Goal: Information Seeking & Learning: Learn about a topic

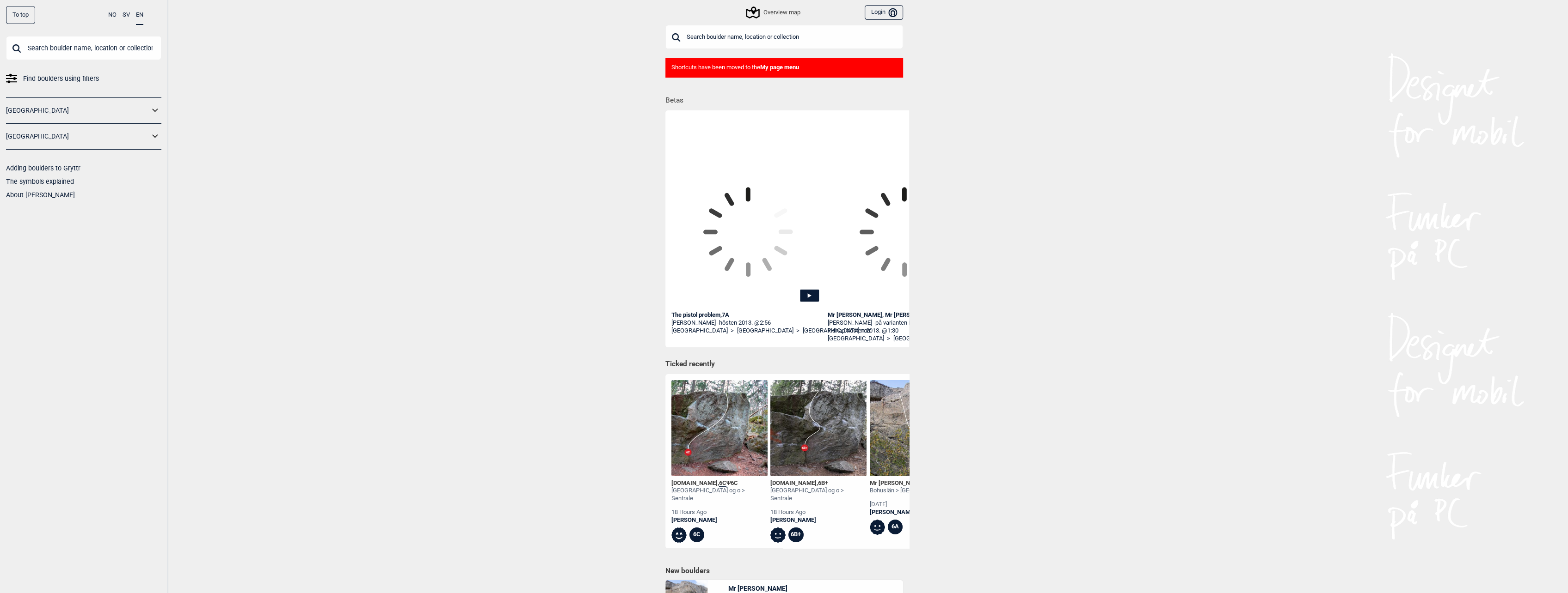
click at [36, 111] on link "[GEOGRAPHIC_DATA]" at bounding box center [77, 111] width 143 height 14
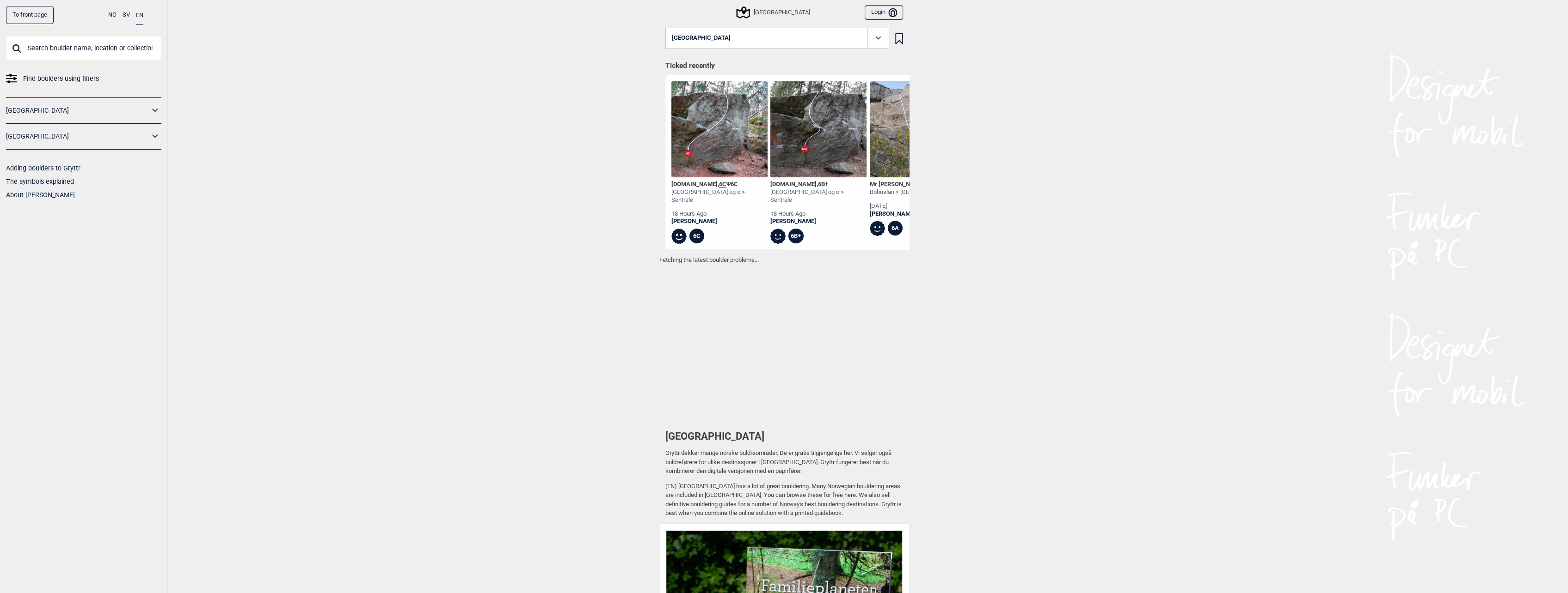
click at [772, 10] on div "[GEOGRAPHIC_DATA]" at bounding box center [773, 13] width 72 height 11
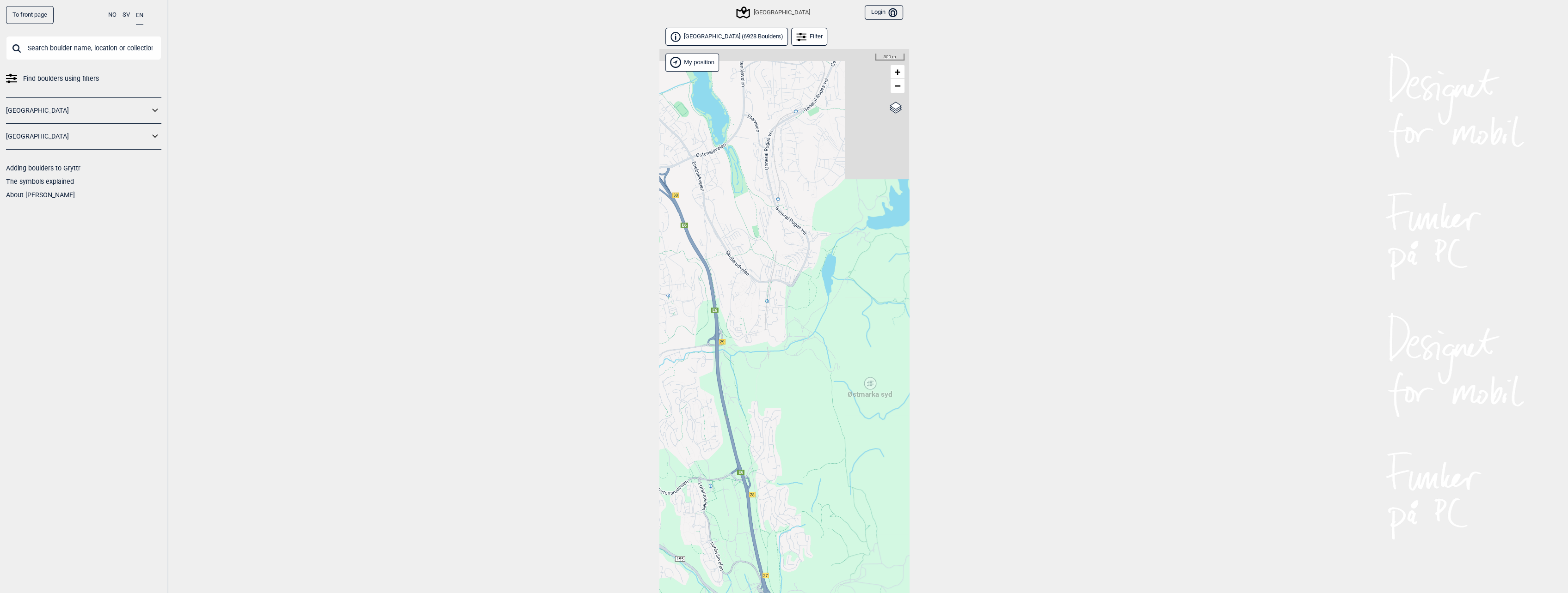
drag, startPoint x: 884, startPoint y: 347, endPoint x: 769, endPoint y: 520, distance: 207.7
click at [769, 520] on div "Hallingdal Stange [GEOGRAPHIC_DATA] syd [GEOGRAPHIC_DATA] og omegn [GEOGRAPHIC_…" at bounding box center [783, 333] width 249 height 568
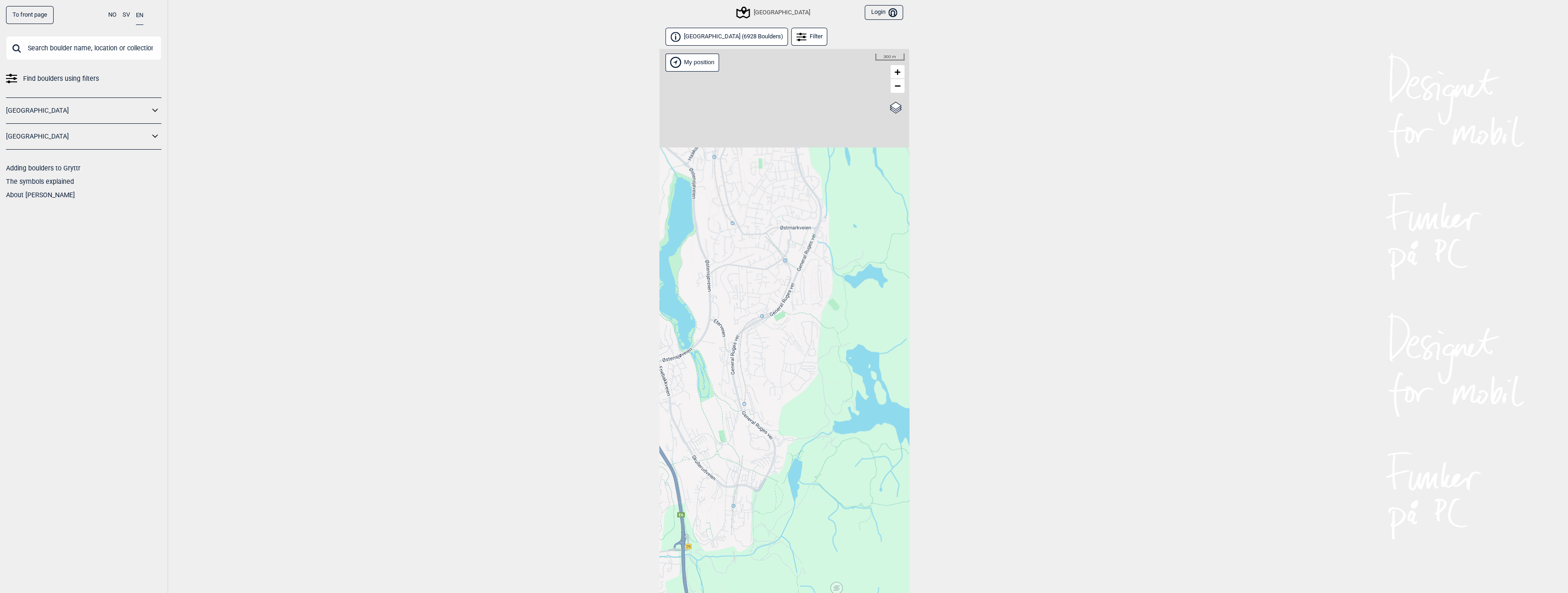
drag, startPoint x: 786, startPoint y: 466, endPoint x: 782, endPoint y: 485, distance: 19.4
click at [782, 485] on div "Hallingdal Stange [GEOGRAPHIC_DATA] syd [GEOGRAPHIC_DATA] og omegn [GEOGRAPHIC_…" at bounding box center [783, 333] width 249 height 568
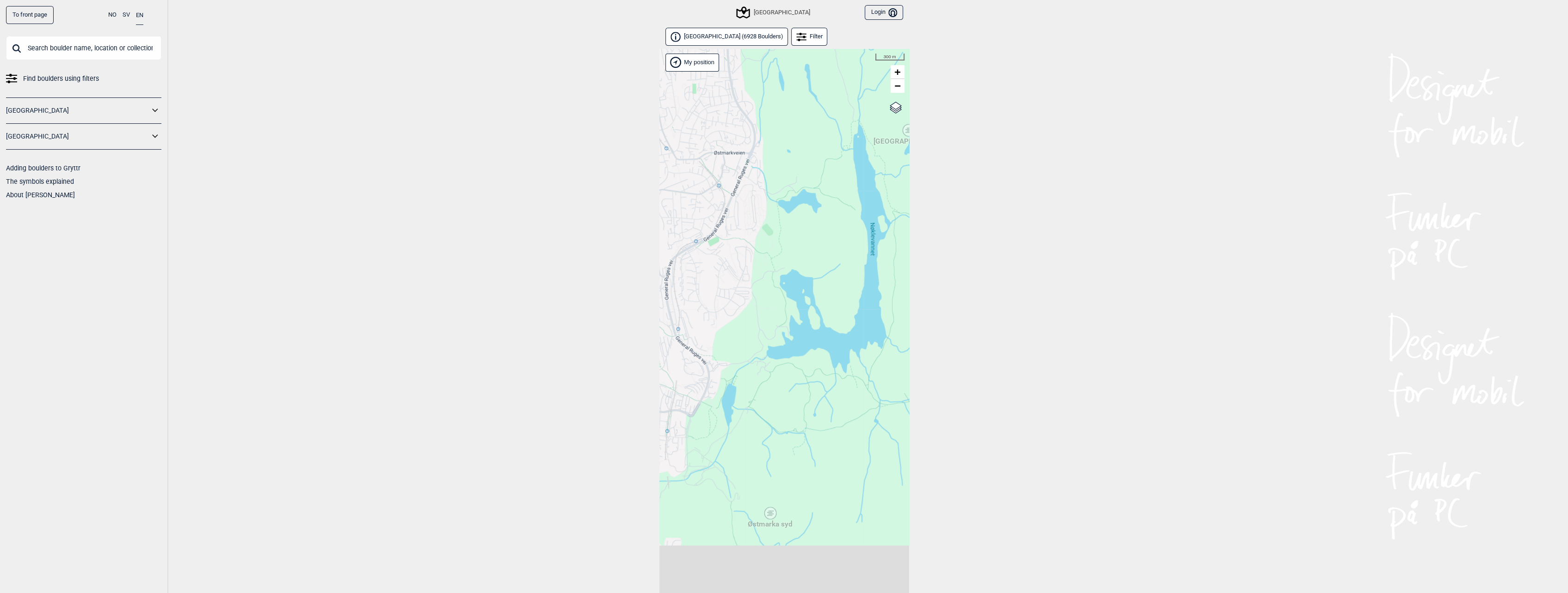
drag, startPoint x: 846, startPoint y: 400, endPoint x: 810, endPoint y: 250, distance: 154.3
click at [810, 250] on div "Hallingdal Stange [GEOGRAPHIC_DATA] syd [GEOGRAPHIC_DATA] og omegn [GEOGRAPHIC_…" at bounding box center [783, 333] width 249 height 568
click at [772, 516] on icon at bounding box center [769, 513] width 11 height 12
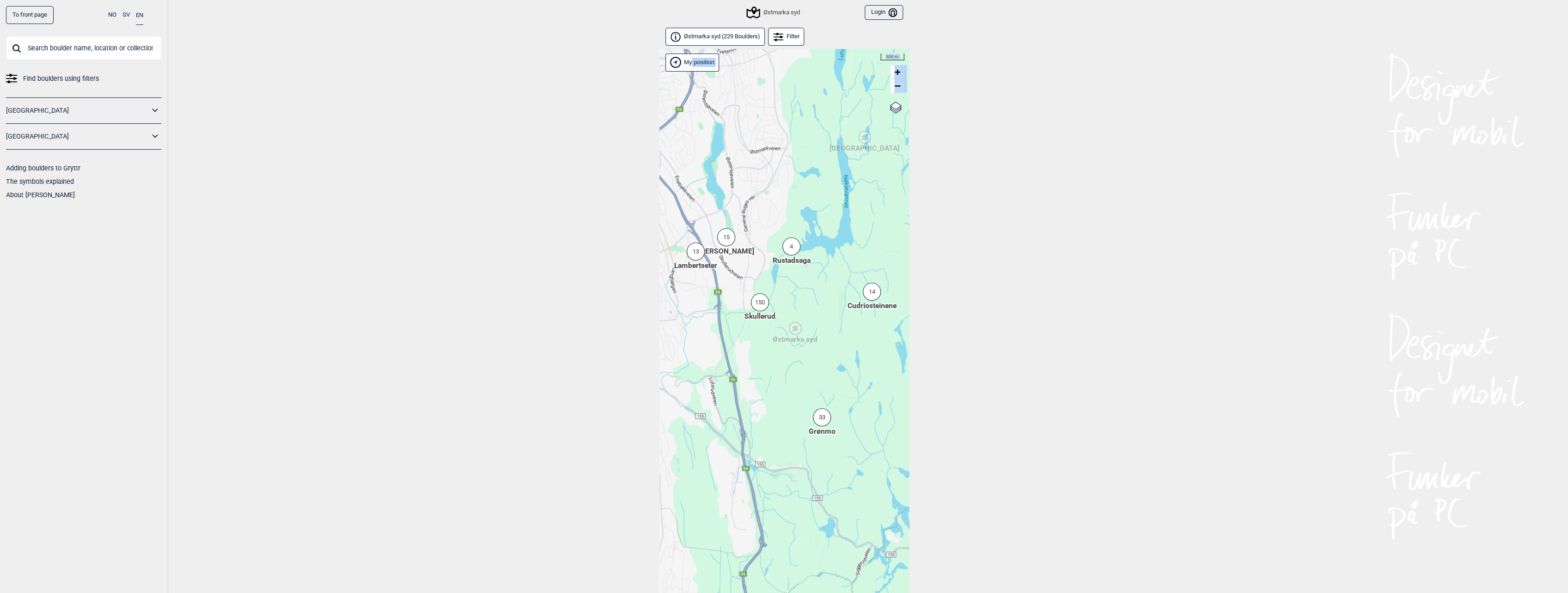
drag, startPoint x: 794, startPoint y: 370, endPoint x: 778, endPoint y: 457, distance: 88.5
click at [778, 457] on div "Hallingdal Stange [GEOGRAPHIC_DATA] syd [GEOGRAPHIC_DATA] og omegn [GEOGRAPHIC_…" at bounding box center [783, 333] width 249 height 568
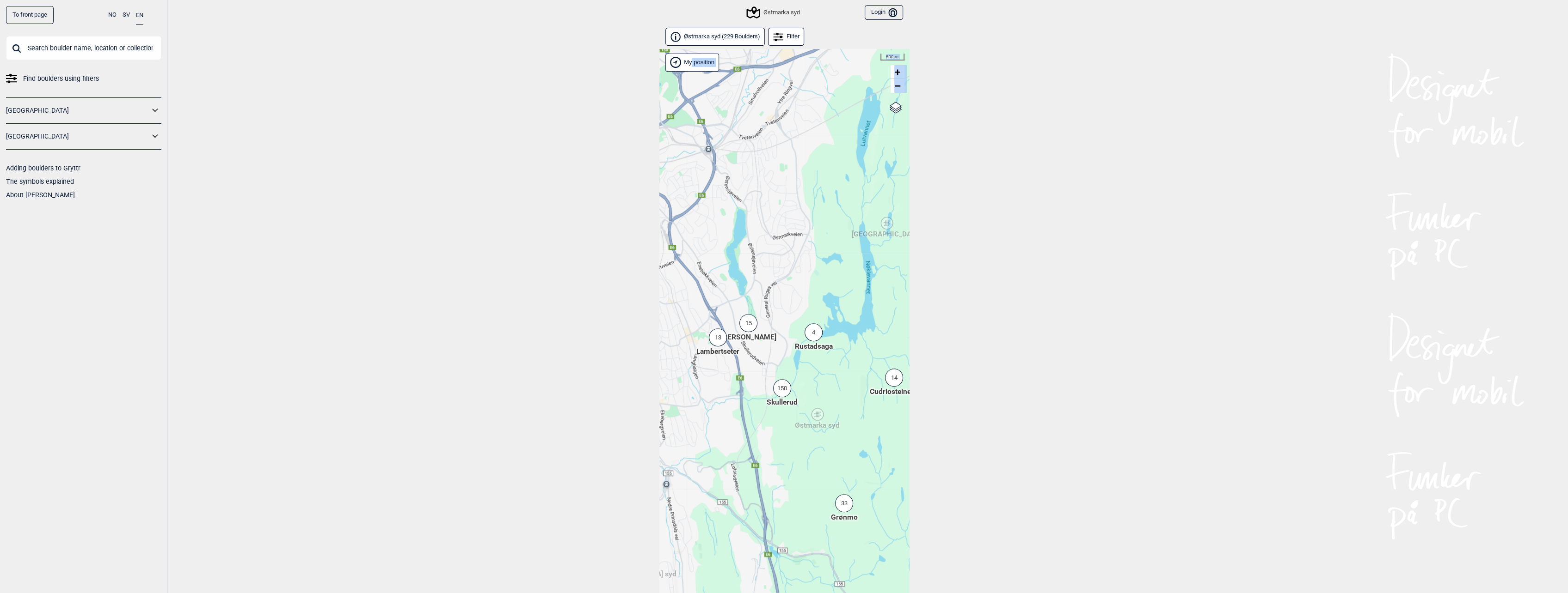
drag, startPoint x: 778, startPoint y: 457, endPoint x: 815, endPoint y: 369, distance: 95.5
click at [815, 370] on div "Hallingdal Stange [GEOGRAPHIC_DATA] syd [GEOGRAPHIC_DATA] og omegn [GEOGRAPHIC_…" at bounding box center [783, 333] width 249 height 568
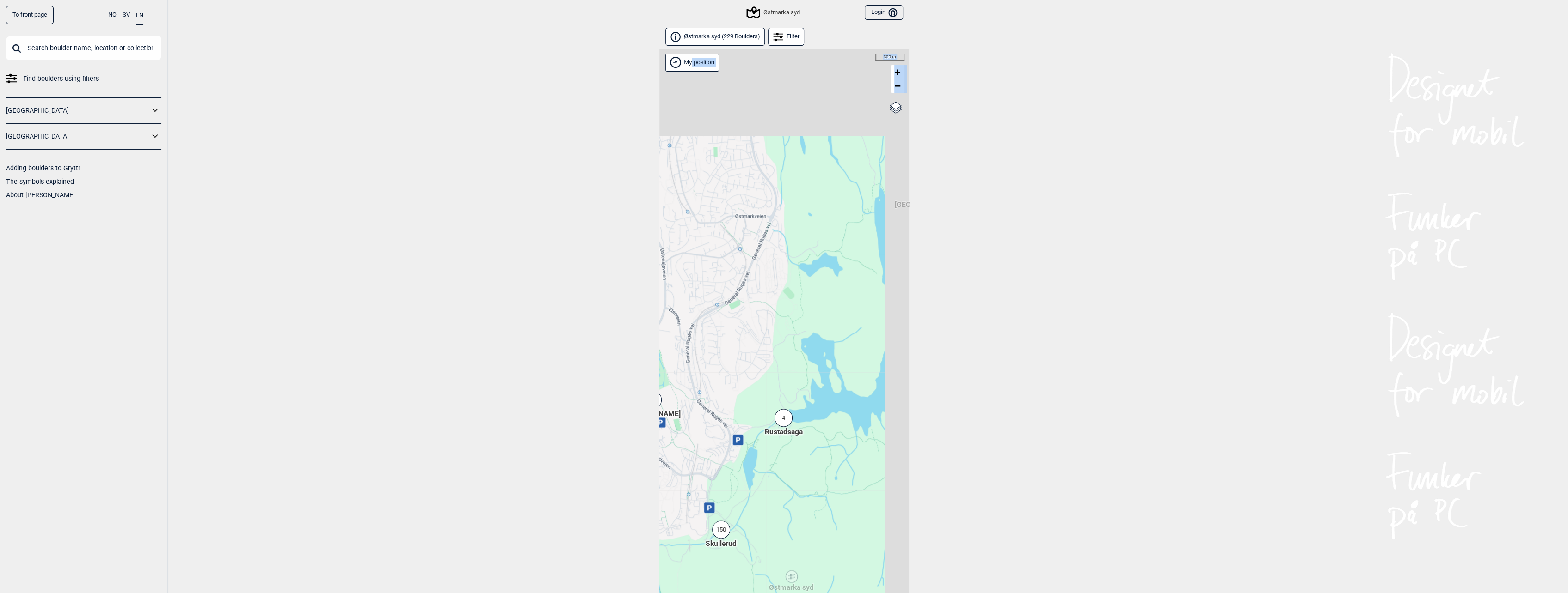
drag, startPoint x: 790, startPoint y: 266, endPoint x: 748, endPoint y: 391, distance: 131.9
click at [748, 390] on div "Hallingdal Stange [GEOGRAPHIC_DATA] syd [GEOGRAPHIC_DATA] og omegn [GEOGRAPHIC_…" at bounding box center [783, 333] width 249 height 568
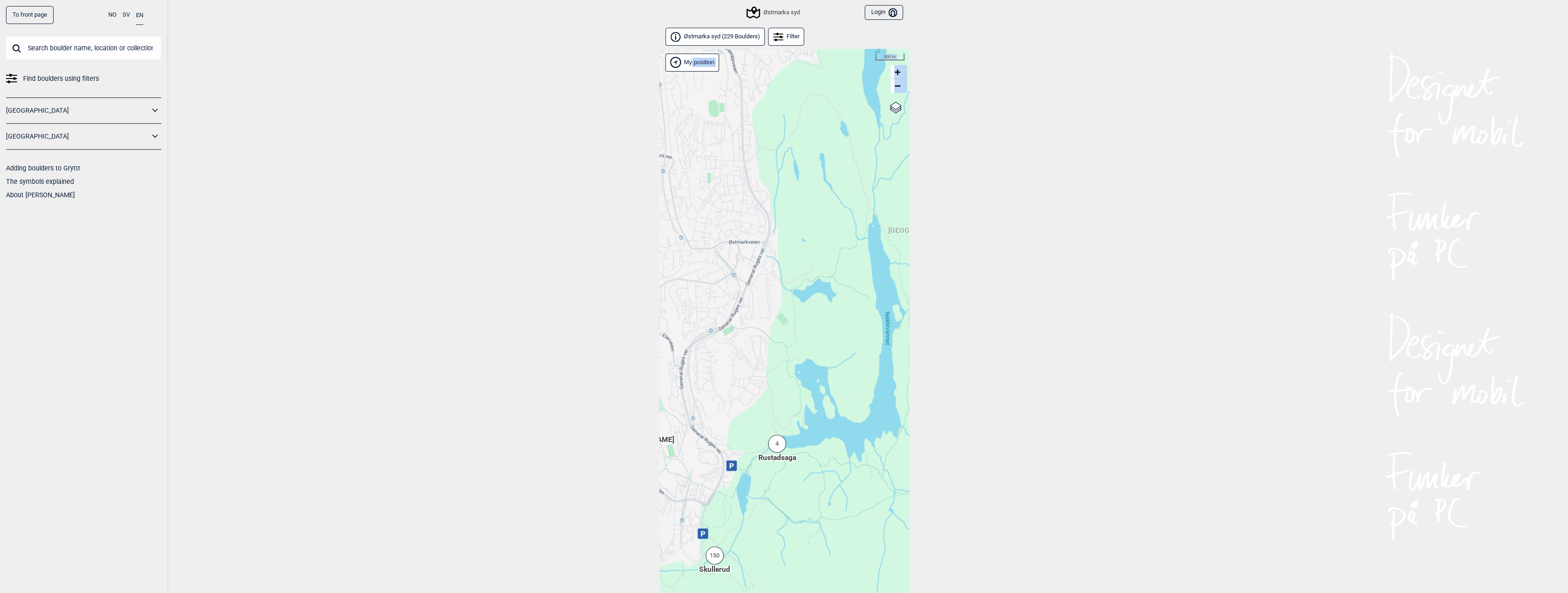
click at [901, 225] on span "[GEOGRAPHIC_DATA]" at bounding box center [923, 225] width 69 height 0
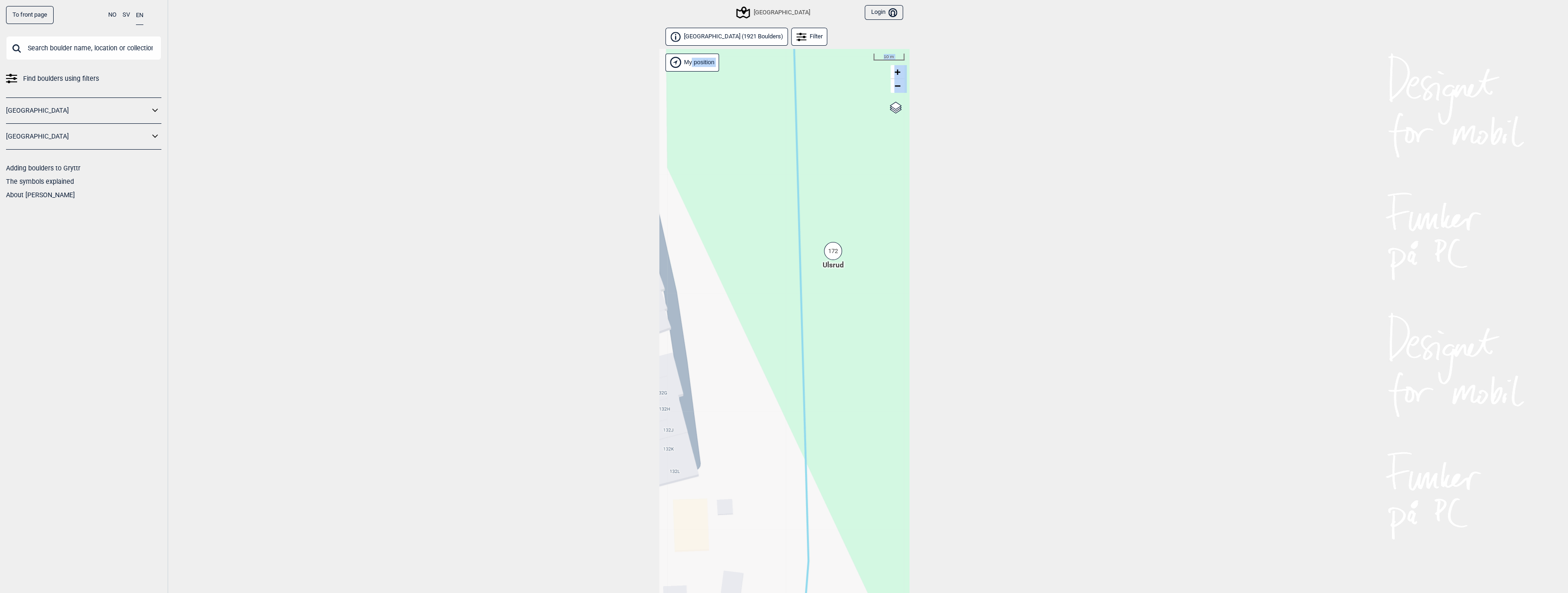
click at [834, 253] on div "172" at bounding box center [832, 251] width 18 height 18
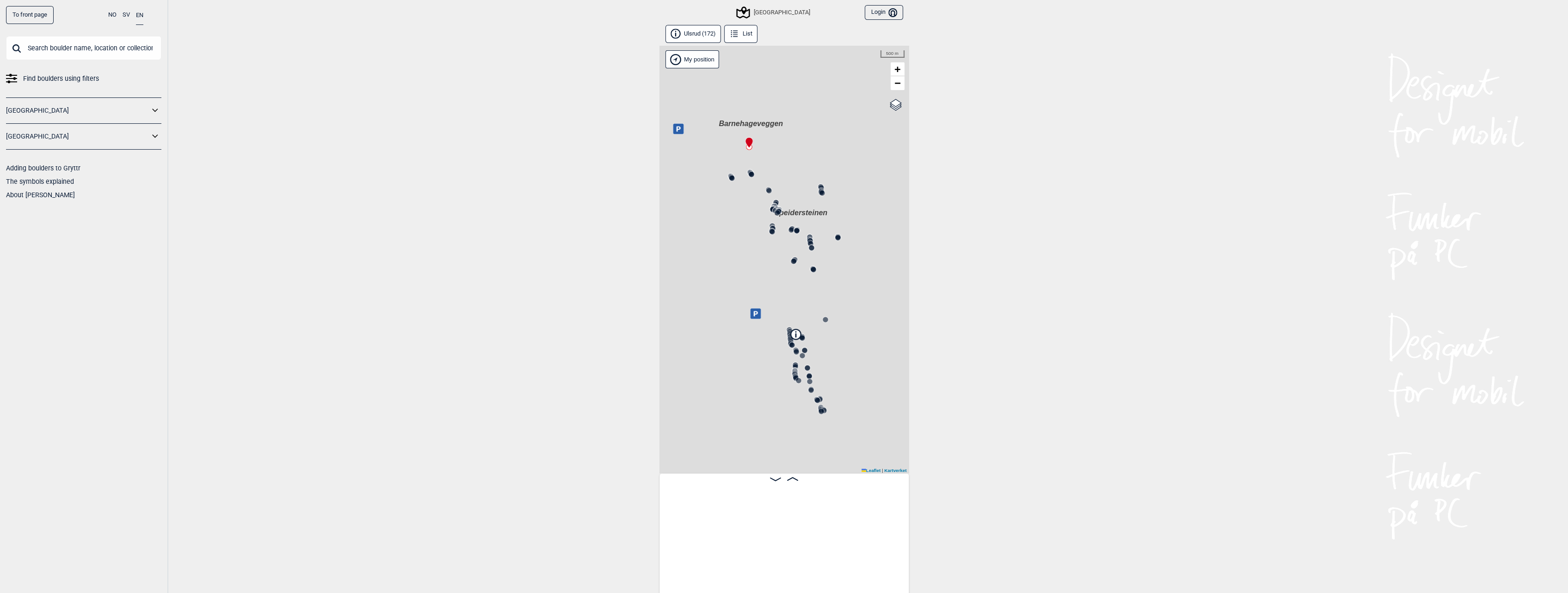
scroll to position [0, 72]
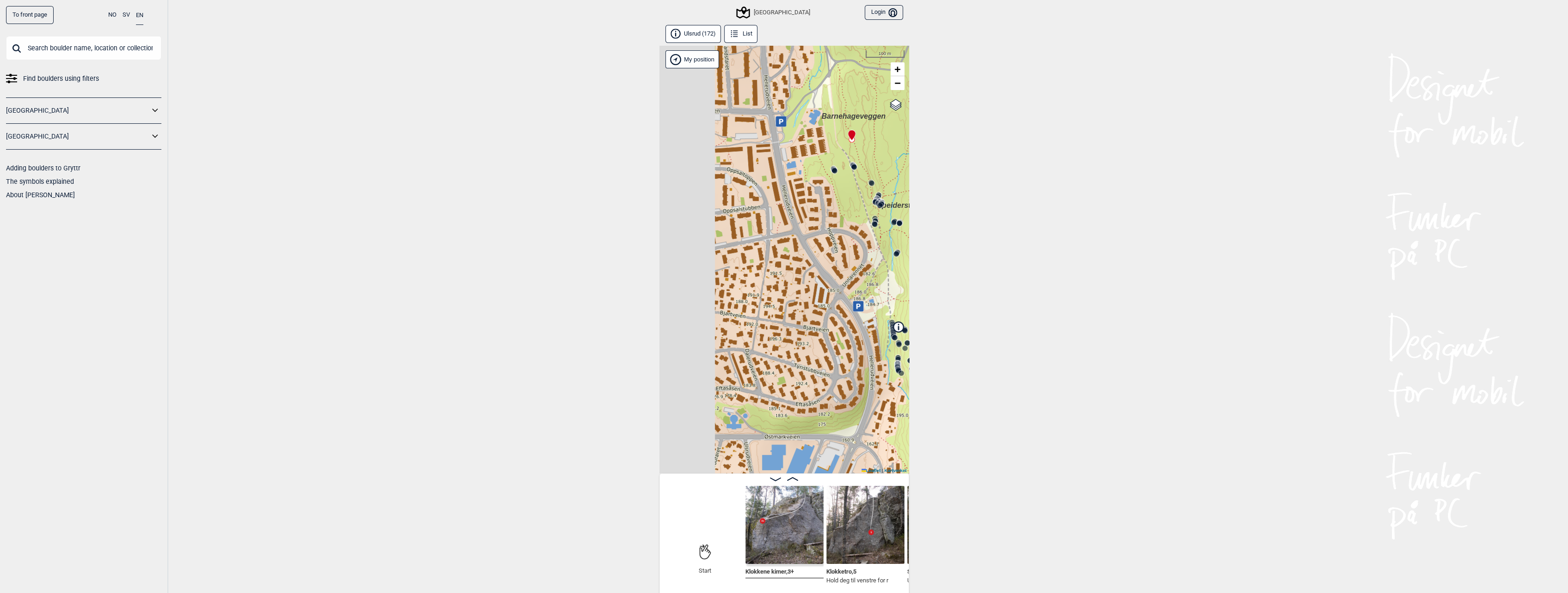
drag, startPoint x: 751, startPoint y: 367, endPoint x: 803, endPoint y: 367, distance: 52.0
click at [804, 365] on div "Speidersteinen Barnehageveggen Cowboyveggen Bølerveggen [GEOGRAPHIC_DATA]" at bounding box center [783, 260] width 249 height 428
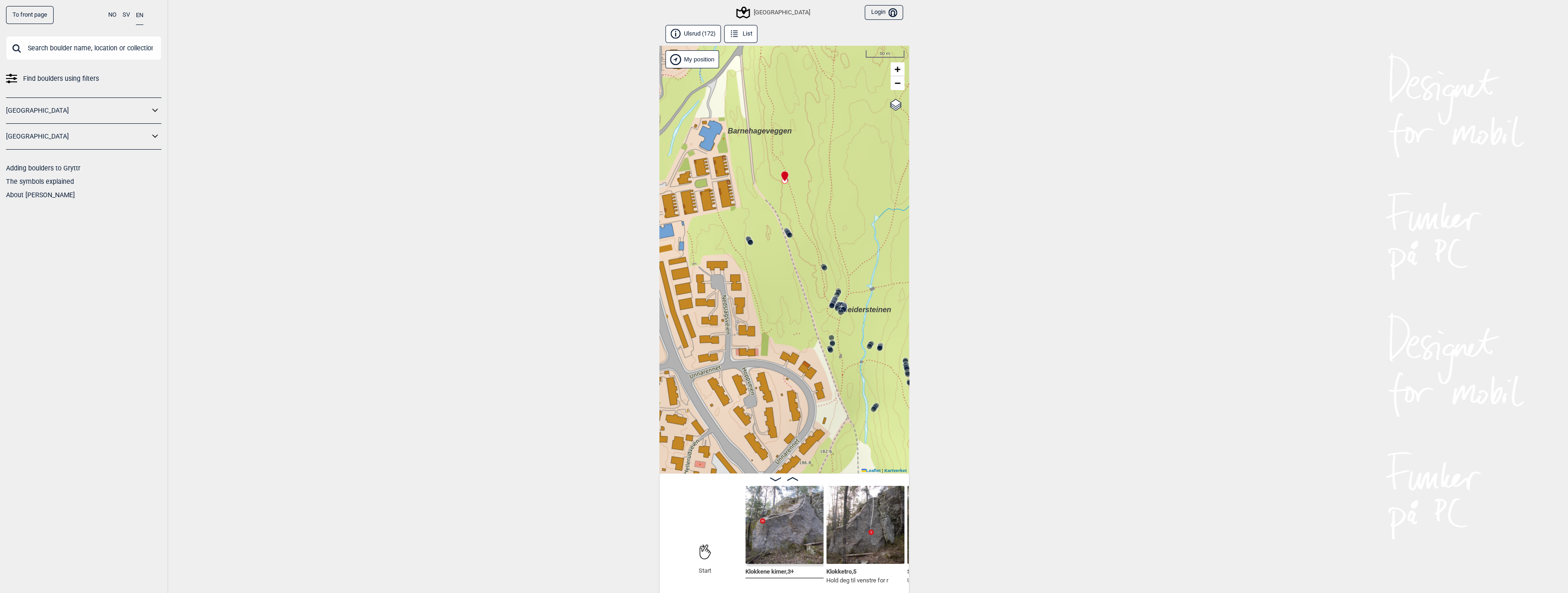
drag, startPoint x: 789, startPoint y: 370, endPoint x: 734, endPoint y: 306, distance: 84.4
click at [734, 306] on div "Speidersteinen Barnehageveggen Cowboyveggen Bølerveggen [GEOGRAPHIC_DATA]" at bounding box center [783, 260] width 249 height 428
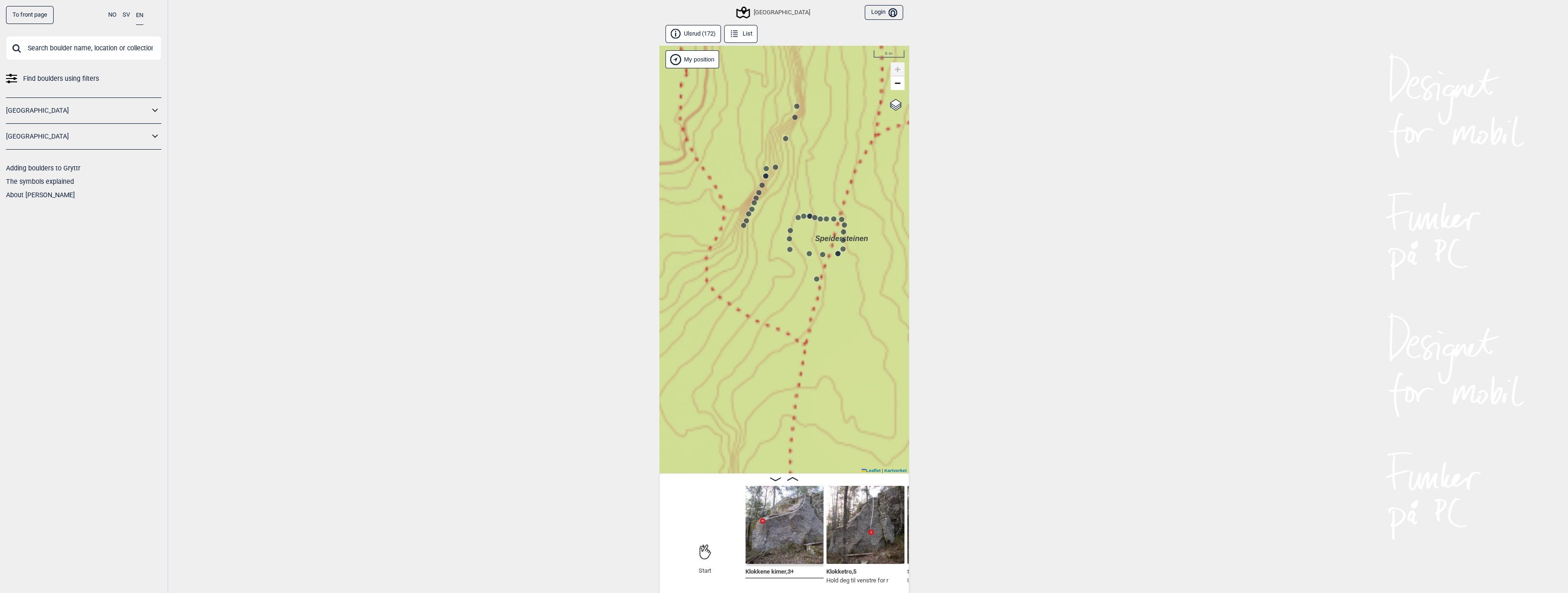
click at [823, 257] on icon at bounding box center [822, 254] width 7 height 7
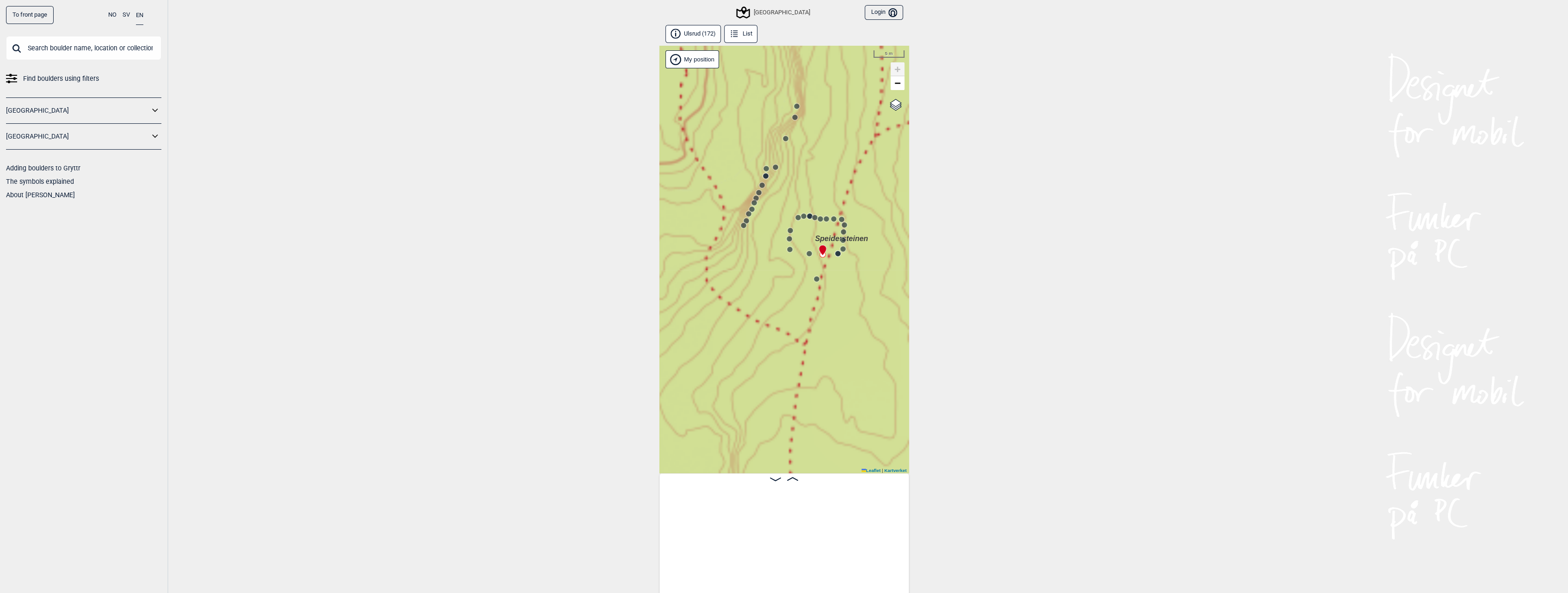
scroll to position [0, 1805]
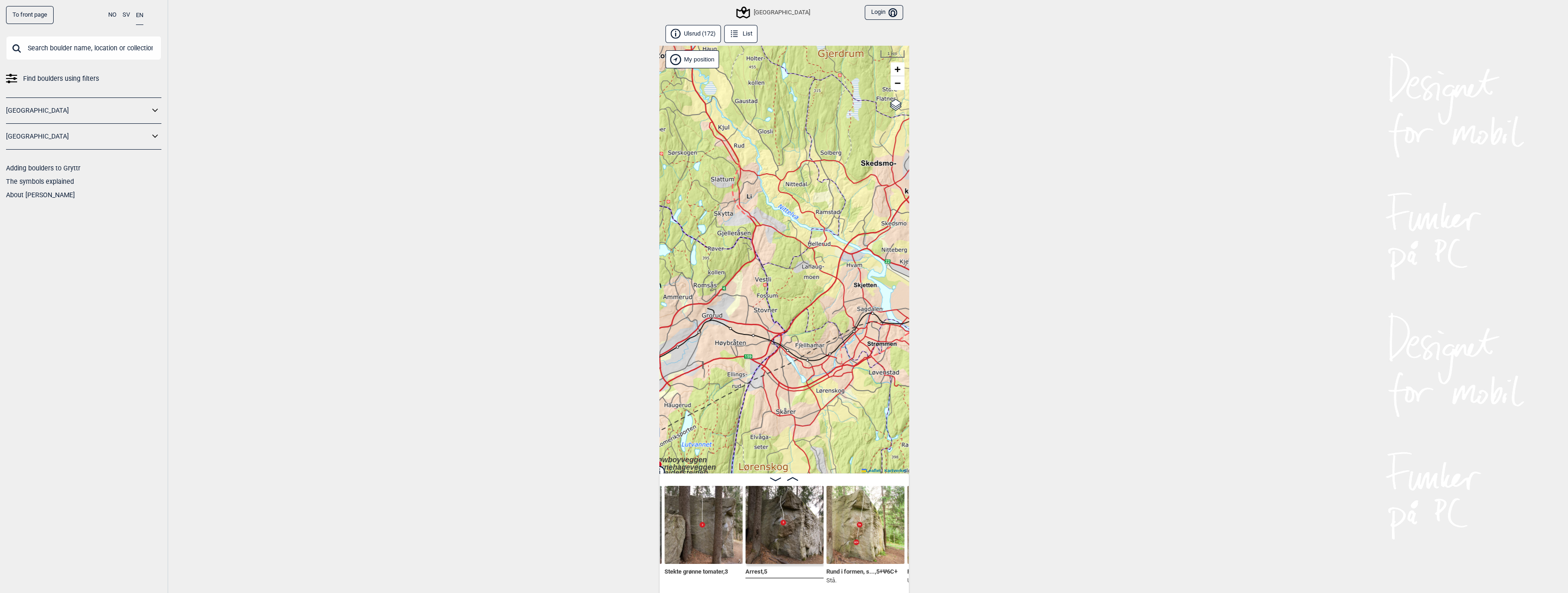
drag, startPoint x: 752, startPoint y: 223, endPoint x: 672, endPoint y: 347, distance: 147.6
click at [672, 347] on div "Speidersteinen Barnehageveggen Cowboyveggen Bølerveggen [GEOGRAPHIC_DATA]" at bounding box center [783, 260] width 249 height 428
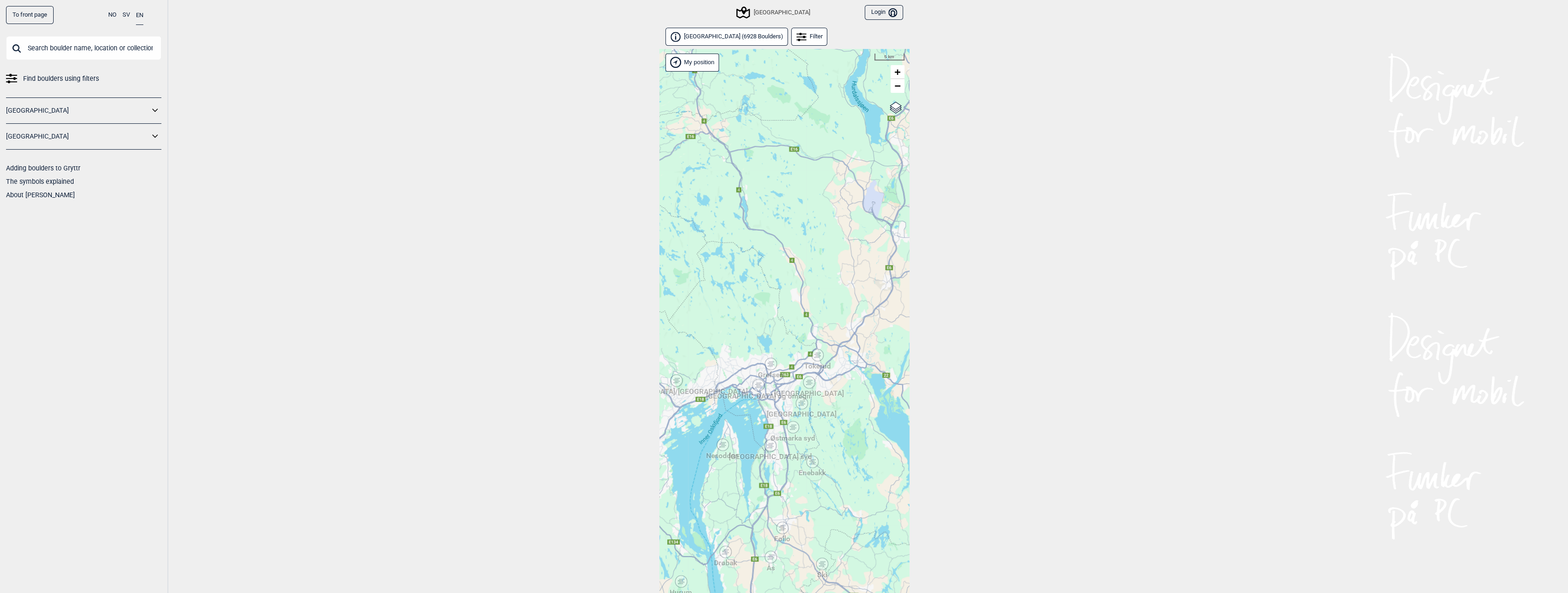
drag, startPoint x: 883, startPoint y: 390, endPoint x: 801, endPoint y: 369, distance: 84.6
click at [801, 369] on div "Hallingdal Stange [GEOGRAPHIC_DATA] syd [GEOGRAPHIC_DATA] og omegn [GEOGRAPHIC_…" at bounding box center [783, 333] width 249 height 568
click at [817, 358] on icon at bounding box center [817, 354] width 11 height 12
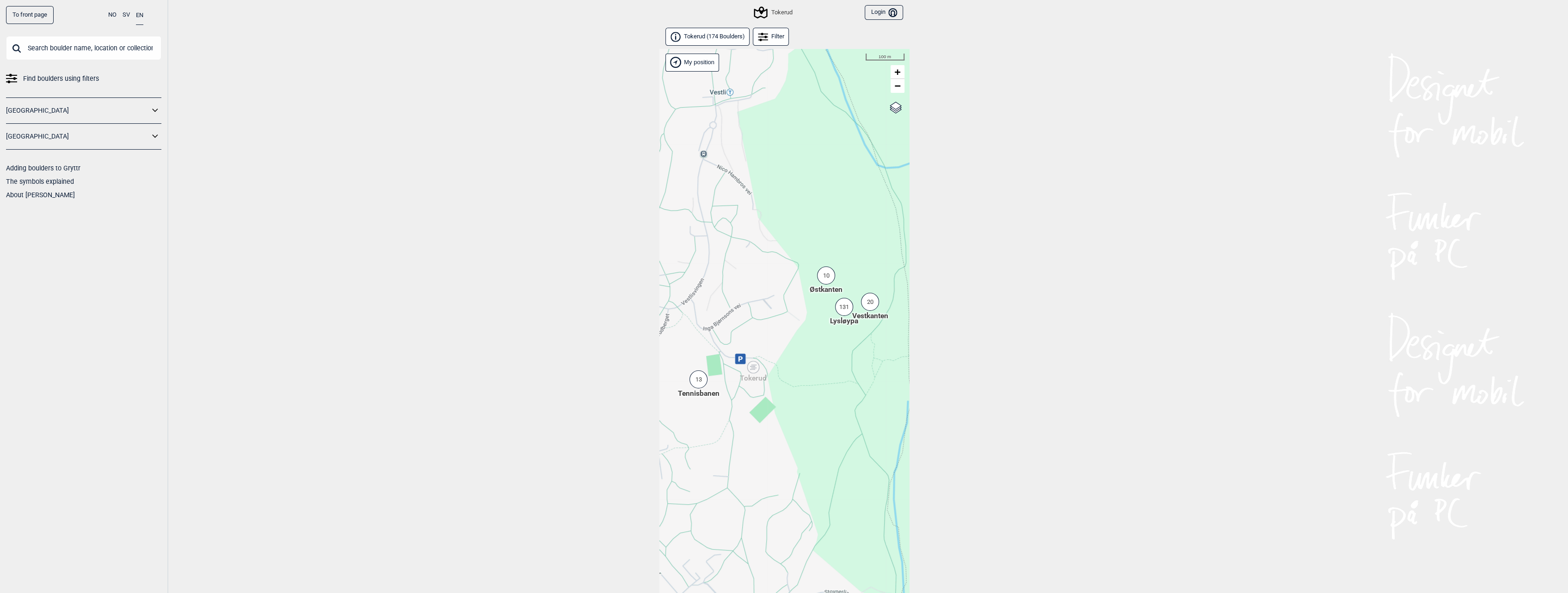
click at [832, 278] on div "10" at bounding box center [826, 275] width 18 height 18
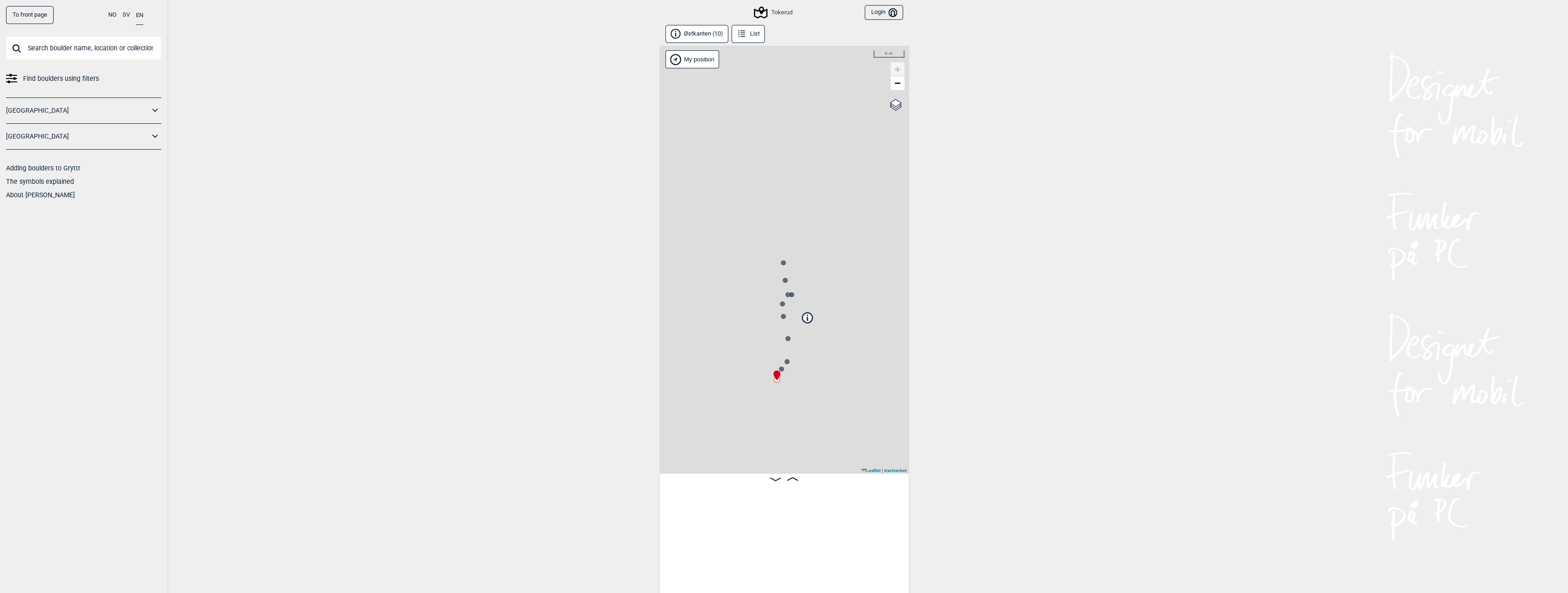
scroll to position [0, 72]
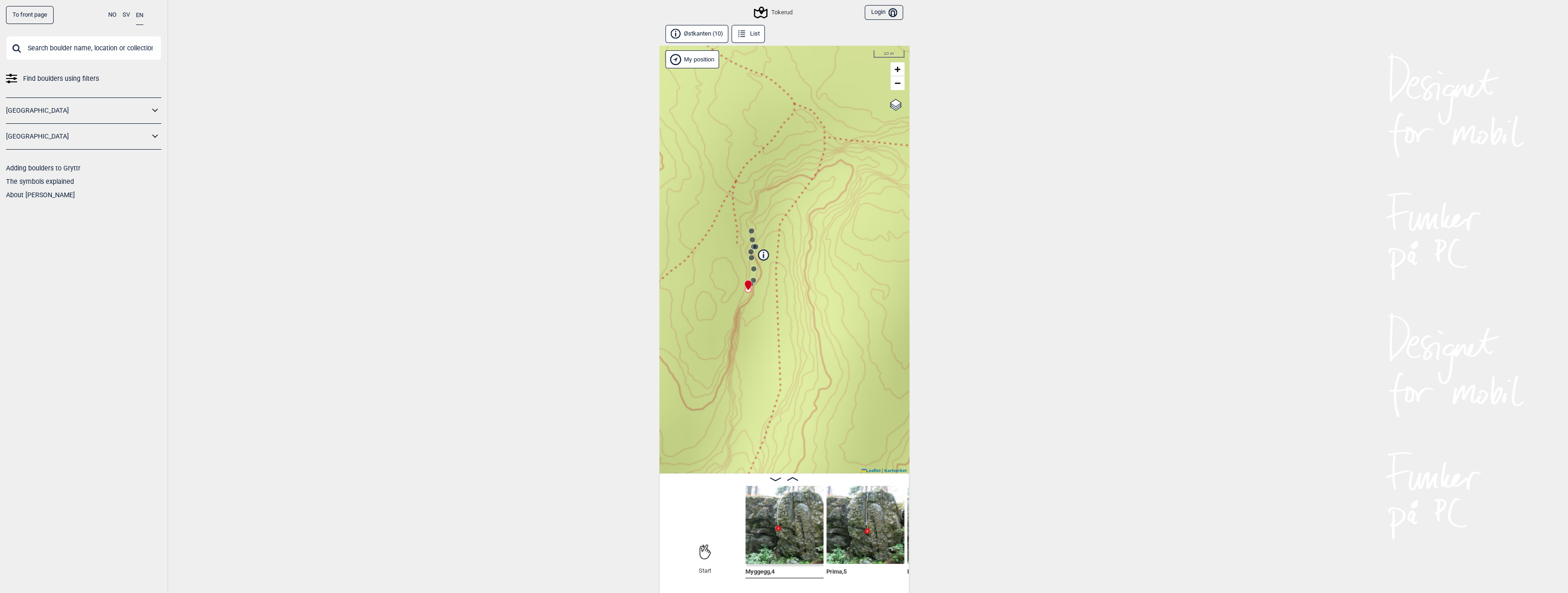
drag, startPoint x: 831, startPoint y: 428, endPoint x: 805, endPoint y: 304, distance: 126.7
click at [805, 304] on div "Tokerud My position 10 m + − Kartverket OpenStreetMap Google satellite Leaflet …" at bounding box center [783, 260] width 249 height 428
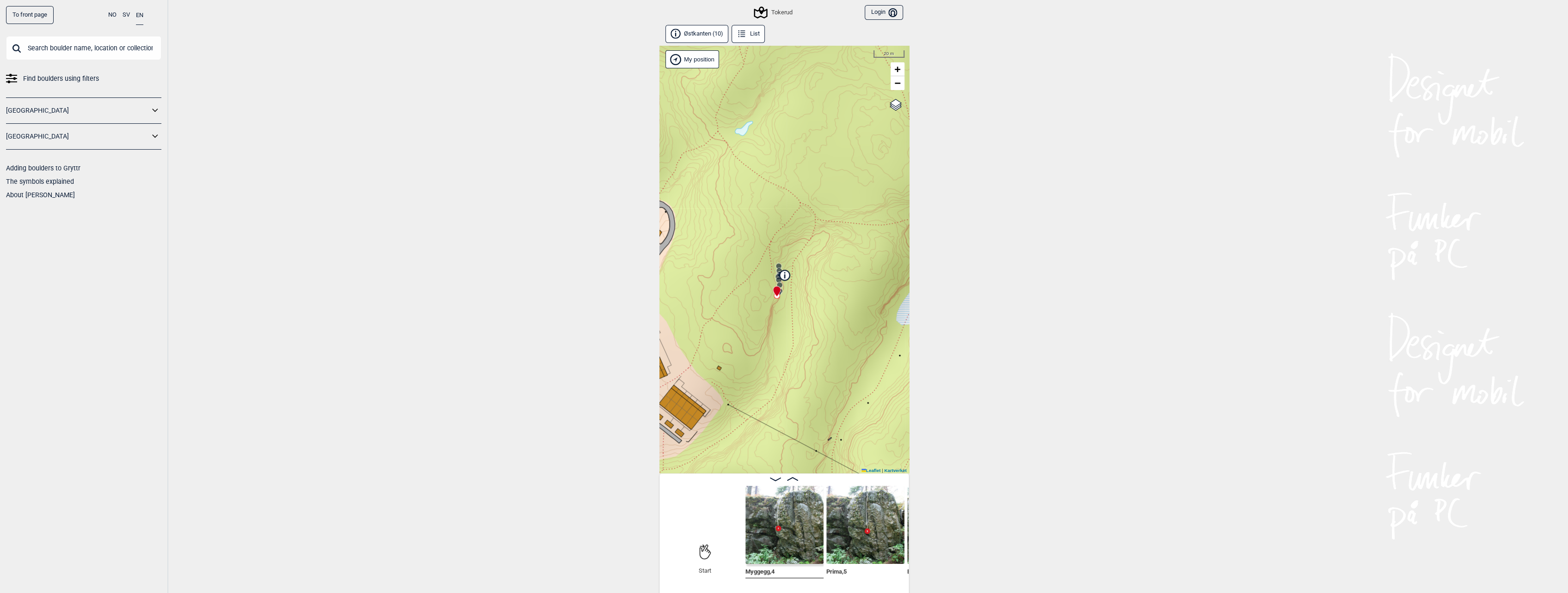
scroll to position [5, 0]
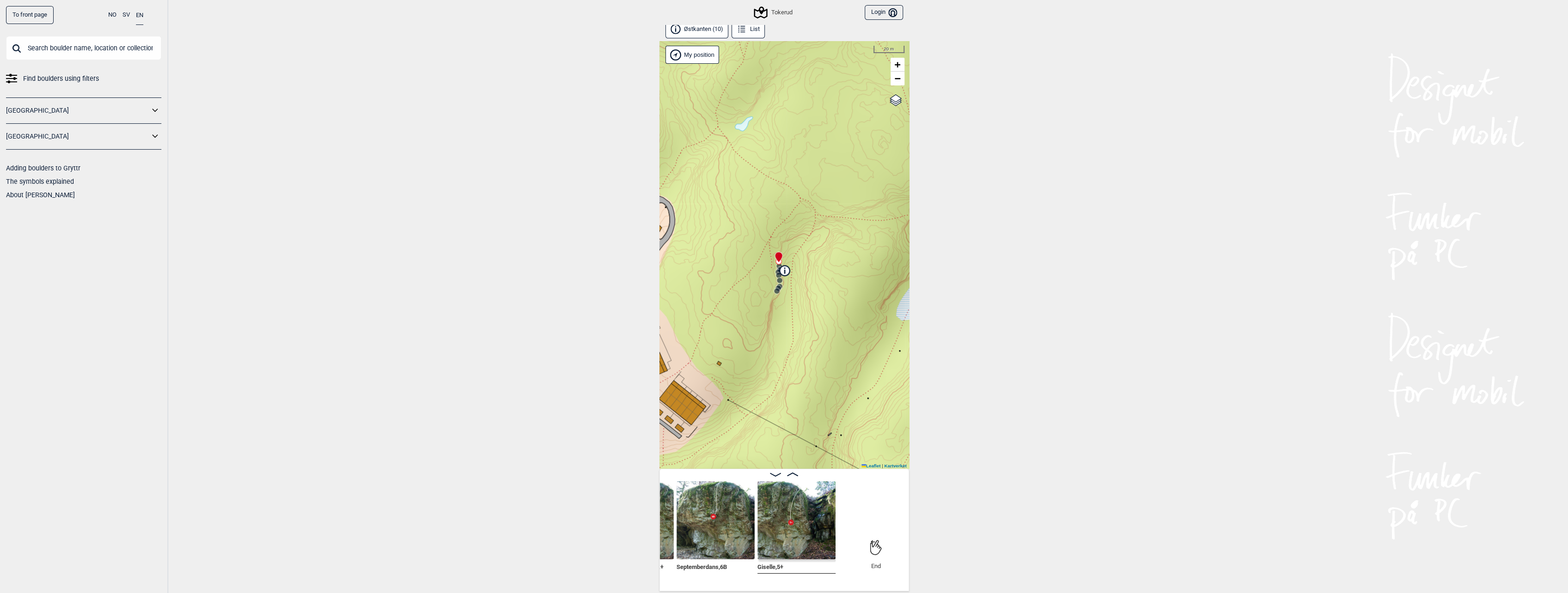
scroll to position [0, 872]
